Goal: Task Accomplishment & Management: Manage account settings

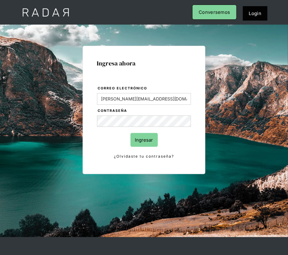
click at [150, 142] on input "Ingresar" at bounding box center [144, 140] width 27 height 14
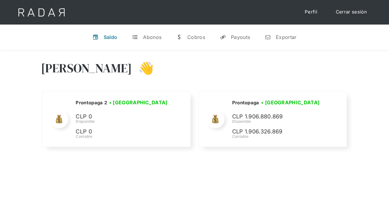
click at [288, 16] on link "Cerrar sesión" at bounding box center [350, 12] width 43 height 12
